Goal: Transaction & Acquisition: Purchase product/service

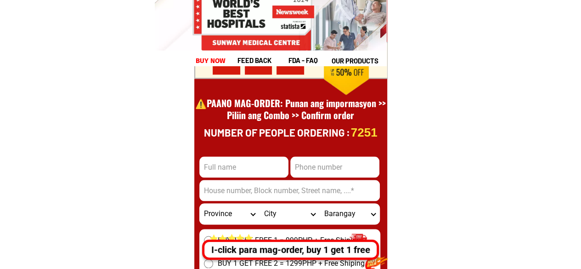
scroll to position [12837, 0]
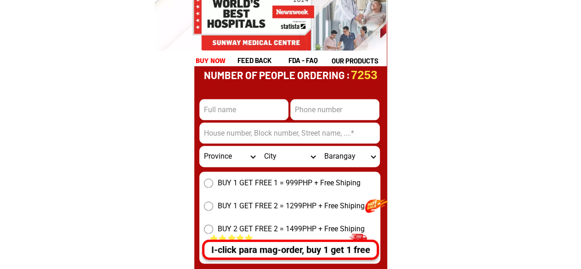
click at [242, 116] on input "Input full_name" at bounding box center [243, 109] width 89 height 21
type input "TEST"
type input "9679159006"
type input "#1Delgado Apartment, [GEOGRAPHIC_DATA]. Peter Subdivision, Brgy. [GEOGRAPHIC_DA…"
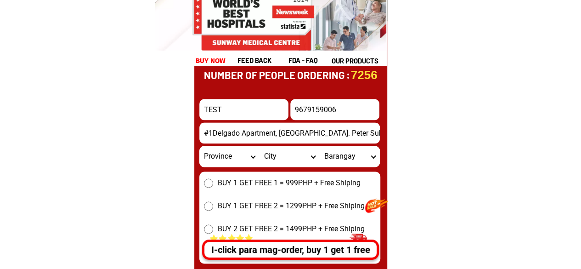
click at [237, 159] on select "Province [GEOGRAPHIC_DATA] [GEOGRAPHIC_DATA][PERSON_NAME][GEOGRAPHIC_DATA][GEOG…" at bounding box center [229, 156] width 60 height 21
select select "63_797"
click at [199, 146] on select "Province [GEOGRAPHIC_DATA] [GEOGRAPHIC_DATA][PERSON_NAME][GEOGRAPHIC_DATA][GEOG…" at bounding box center [229, 156] width 60 height 21
click at [282, 158] on select "City [PERSON_NAME]" at bounding box center [290, 156] width 60 height 21
select select "63_7979003"
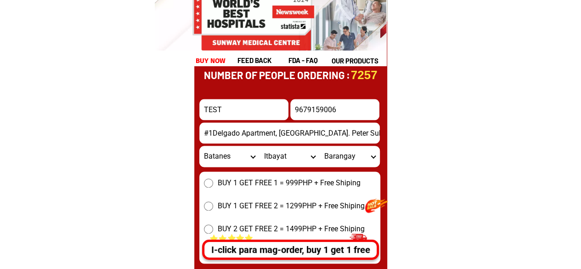
click at [260, 146] on select "City [PERSON_NAME]" at bounding box center [290, 156] width 60 height 21
click at [336, 156] on select "Barangay Raele [GEOGRAPHIC_DATA][PERSON_NAME] ([GEOGRAPHIC_DATA]) [GEOGRAPHIC_D…" at bounding box center [350, 156] width 60 height 21
select select "63_79790031917"
click at [320, 146] on select "Barangay Raele [GEOGRAPHIC_DATA][PERSON_NAME] ([GEOGRAPHIC_DATA]) [GEOGRAPHIC_D…" at bounding box center [350, 156] width 60 height 21
click at [297, 108] on input "9679159006" at bounding box center [334, 109] width 89 height 21
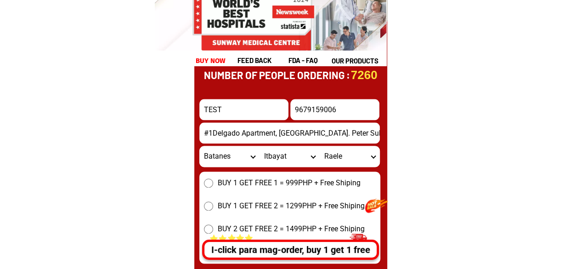
click at [297, 108] on input "9679159006" at bounding box center [334, 109] width 89 height 21
click at [296, 108] on input "9679159006" at bounding box center [334, 109] width 89 height 21
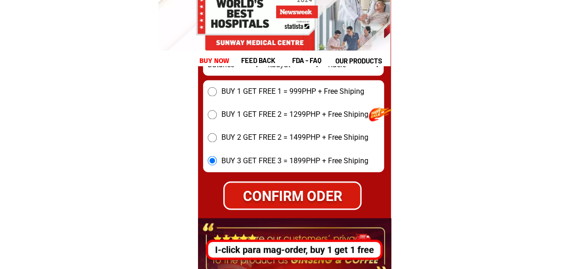
scroll to position [12929, 0]
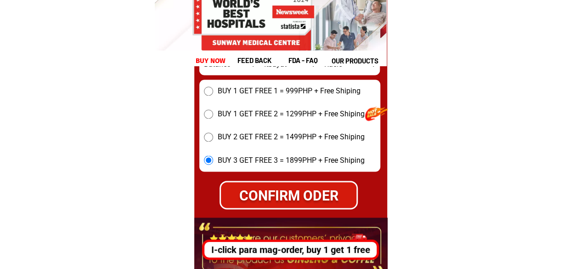
type input "09679159006"
click at [273, 189] on div "CONFIRM ODER" at bounding box center [288, 195] width 141 height 22
radio input "true"
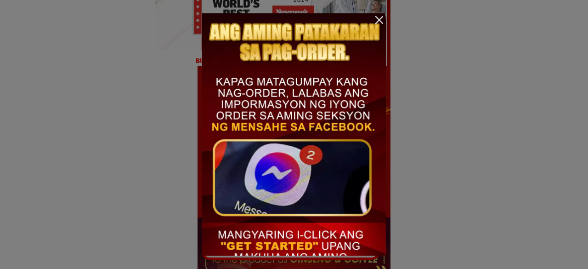
scroll to position [0, 0]
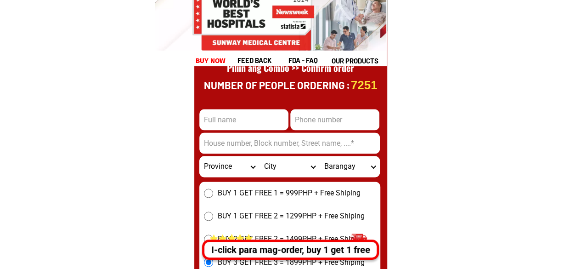
scroll to position [12837, 0]
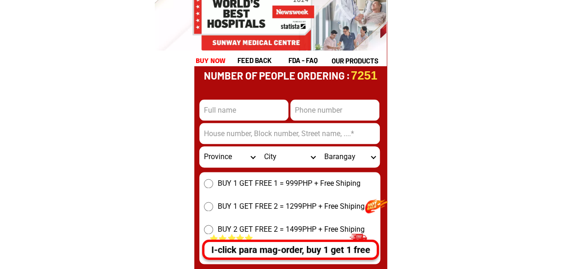
click at [250, 122] on form "CONFIRM ODER Province [GEOGRAPHIC_DATA] [GEOGRAPHIC_DATA][PERSON_NAME][GEOGRAPH…" at bounding box center [290, 184] width 182 height 233
click at [248, 108] on input "Input full_name" at bounding box center [243, 109] width 89 height 21
type input "TEST"
type input "9679159006"
type input "#1Delgado Apartment, [GEOGRAPHIC_DATA]. Peter Subdivision, Brgy. [GEOGRAPHIC_DA…"
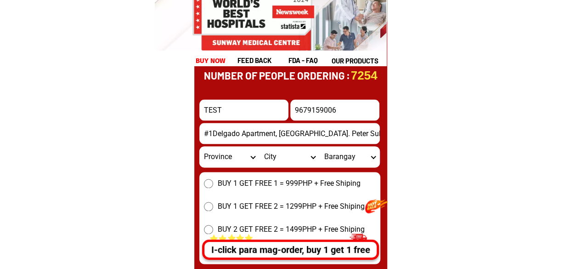
click at [295, 110] on input "9679159006" at bounding box center [334, 109] width 89 height 21
type input "09679159006"
click at [228, 161] on select "Province [GEOGRAPHIC_DATA] [GEOGRAPHIC_DATA][PERSON_NAME][GEOGRAPHIC_DATA][GEOG…" at bounding box center [229, 156] width 60 height 21
select select "63_137"
click at [199, 146] on select "Province [GEOGRAPHIC_DATA] [GEOGRAPHIC_DATA][PERSON_NAME][GEOGRAPHIC_DATA][GEOG…" at bounding box center [229, 156] width 60 height 21
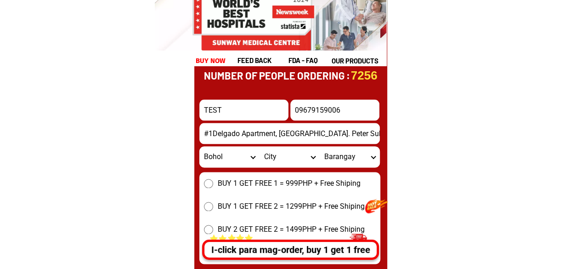
click at [271, 155] on select "City Alburquerque Antequera Baclayon Balilihan Bien-unido Bilar Bohol-alicia Bo…" at bounding box center [290, 156] width 60 height 21
select select "63_137346"
click at [260, 146] on select "City Alburquerque Antequera Baclayon Balilihan Bien-unido Bilar Bohol-alicia Bo…" at bounding box center [290, 156] width 60 height 21
click at [335, 153] on select "Barangay Abaca Abad santos Aguipo Baybayon Bulawan Cabidian Cawayanan Concepcio…" at bounding box center [350, 156] width 60 height 21
select select "63_1373461703"
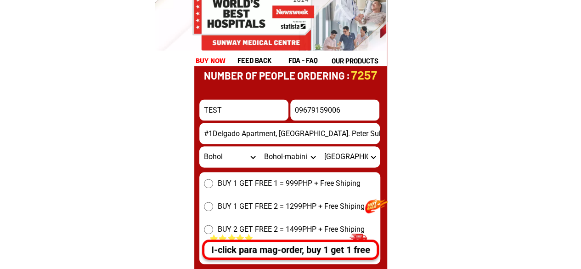
click at [320, 146] on select "Barangay Abaca Abad santos Aguipo Baybayon Bulawan Cabidian Cawayanan Concepcio…" at bounding box center [350, 156] width 60 height 21
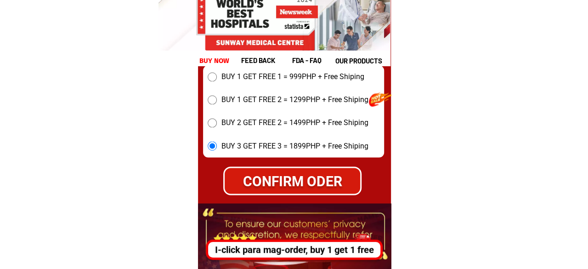
scroll to position [12929, 0]
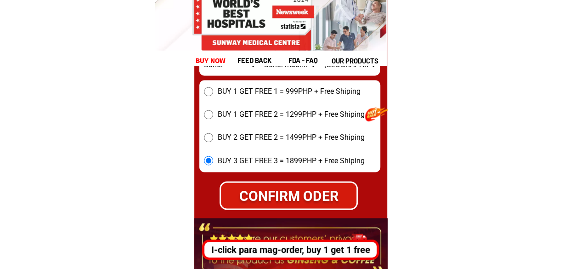
click at [284, 189] on div "CONFIRM ODER" at bounding box center [289, 195] width 136 height 21
radio input "true"
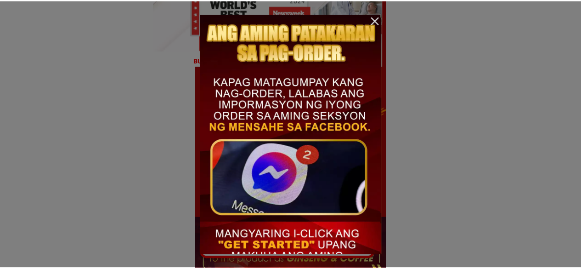
scroll to position [0, 0]
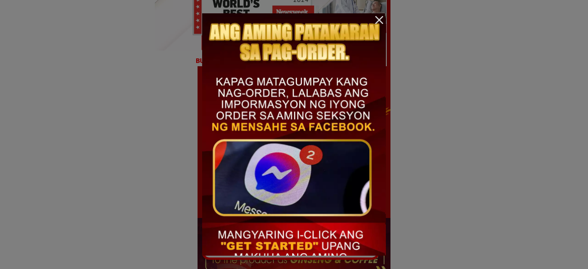
click at [376, 21] on div at bounding box center [379, 19] width 13 height 13
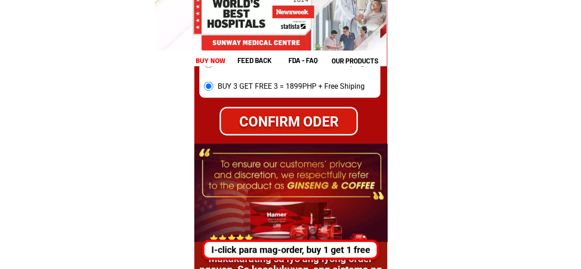
scroll to position [13021, 0]
